Goal: Information Seeking & Learning: Learn about a topic

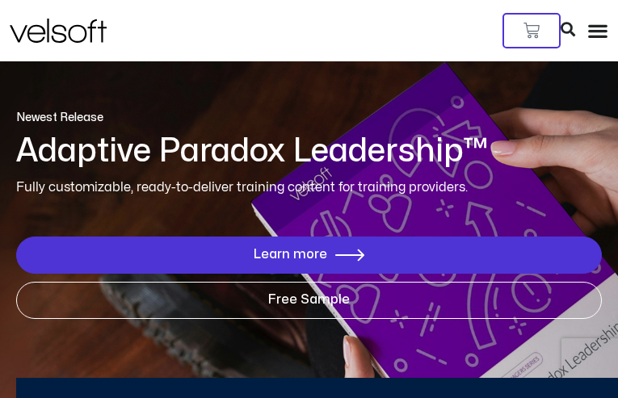
type input "********"
type input "**********"
